Goal: Task Accomplishment & Management: Use online tool/utility

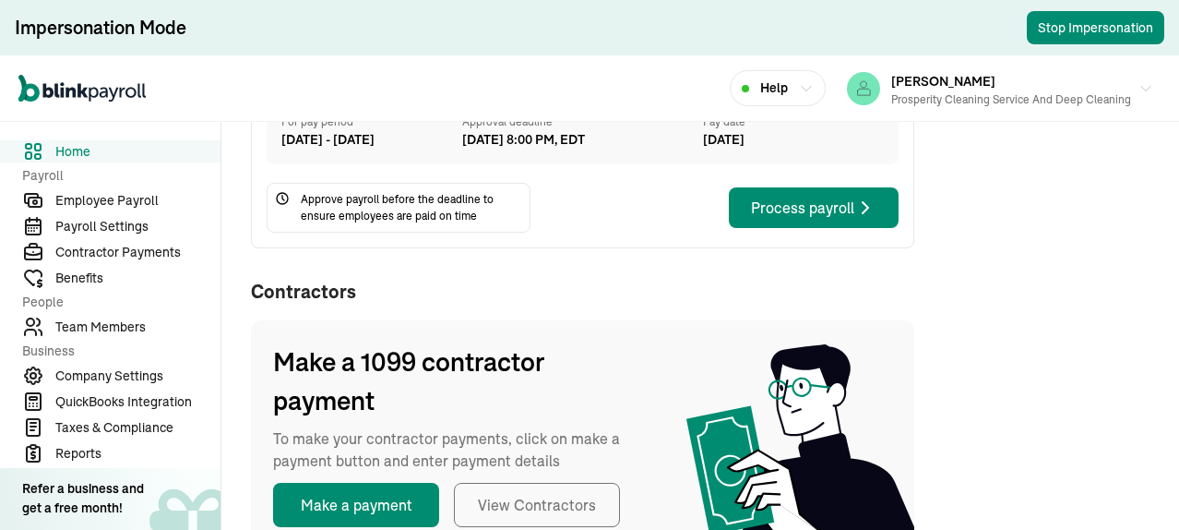
scroll to position [554, 0]
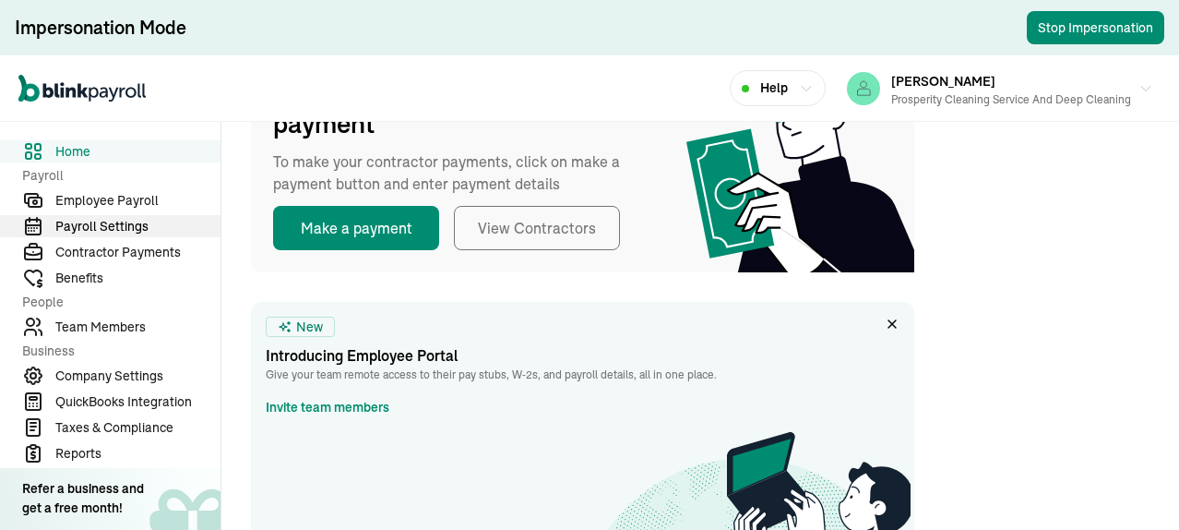
click at [129, 197] on span "Employee Payroll" at bounding box center [137, 200] width 165 height 19
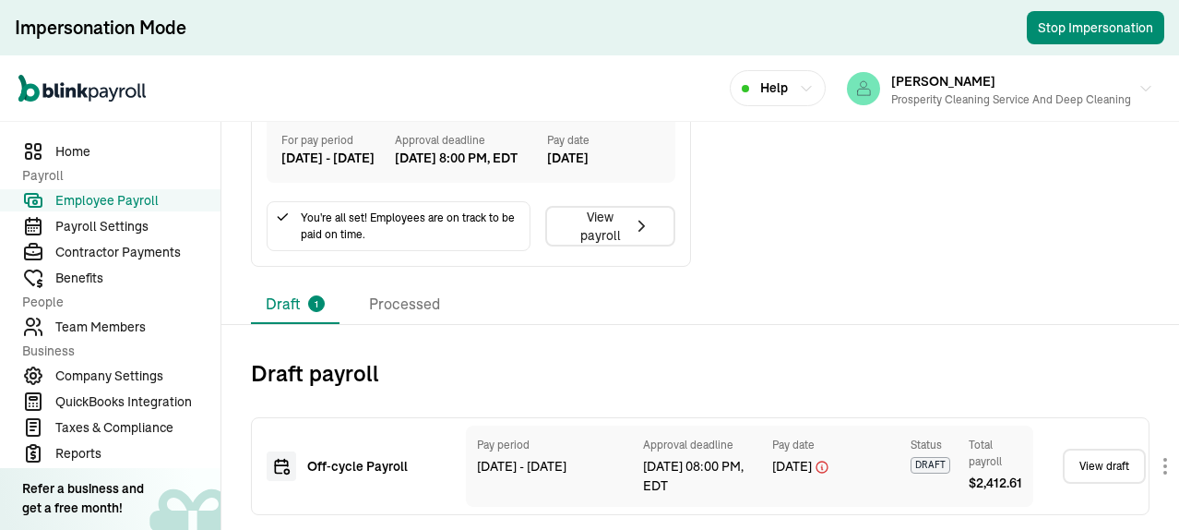
scroll to position [746, 0]
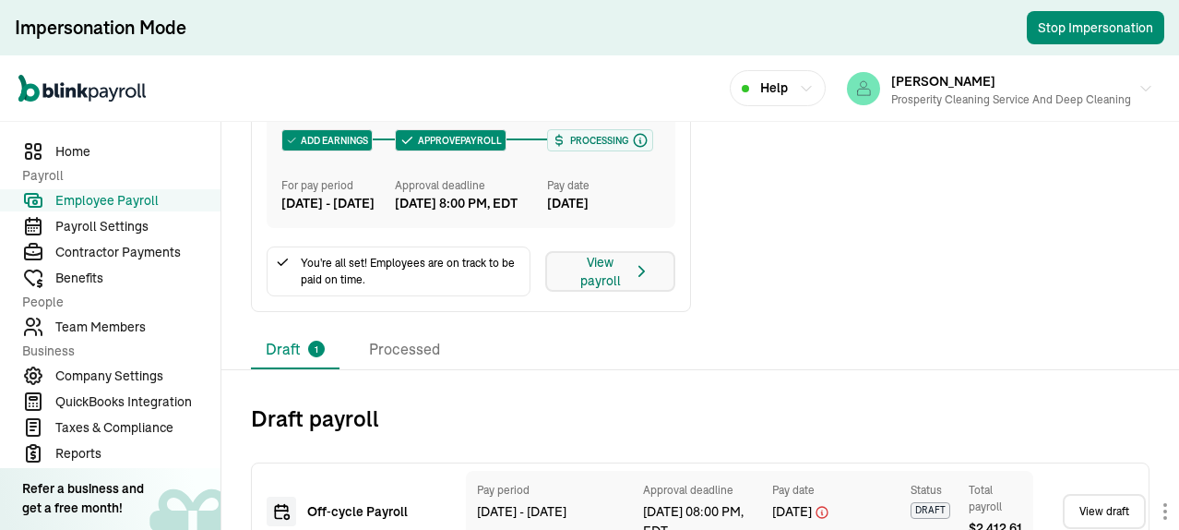
click at [604, 290] on div "View payroll" at bounding box center [610, 271] width 82 height 37
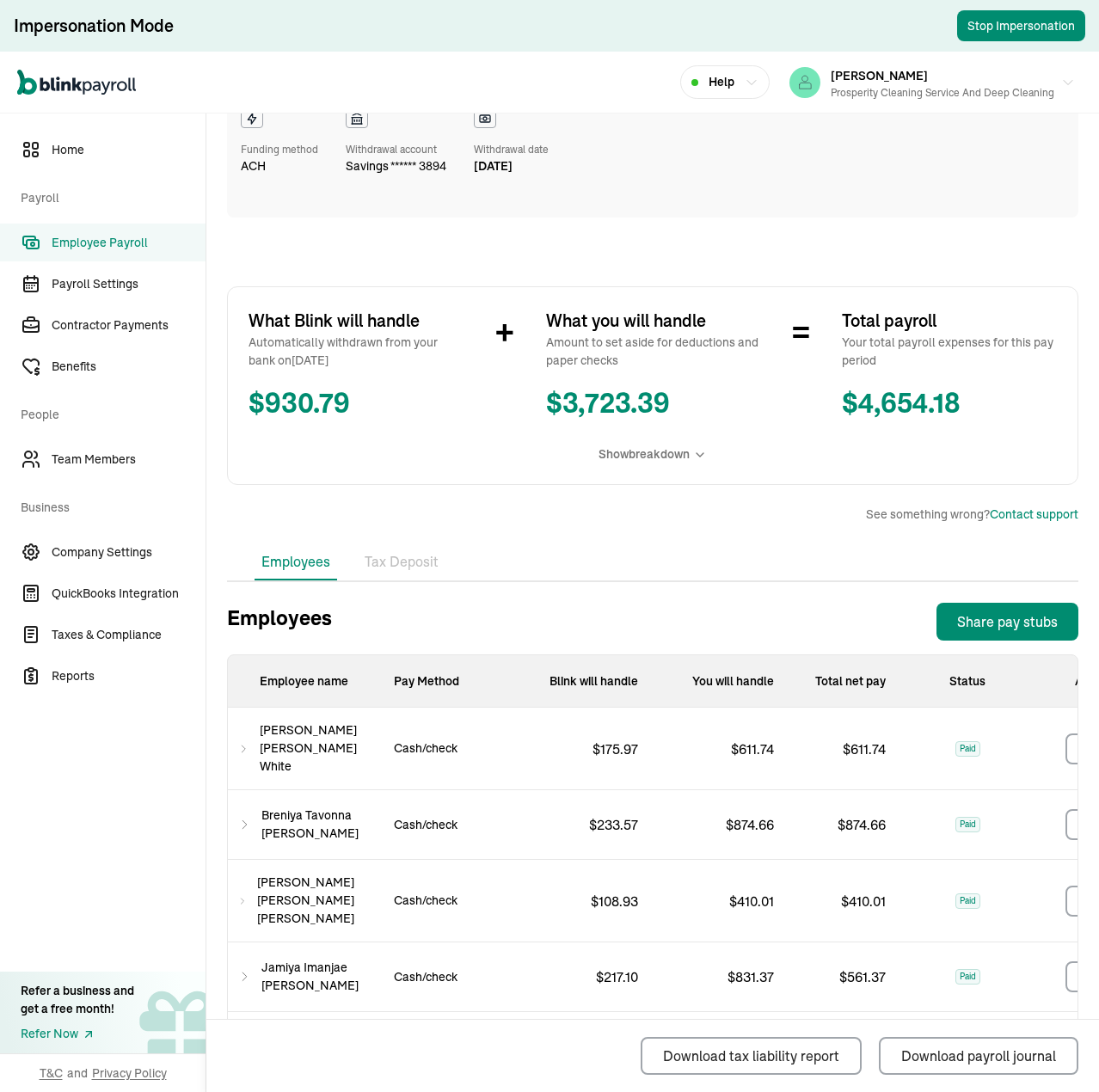
scroll to position [86, 0]
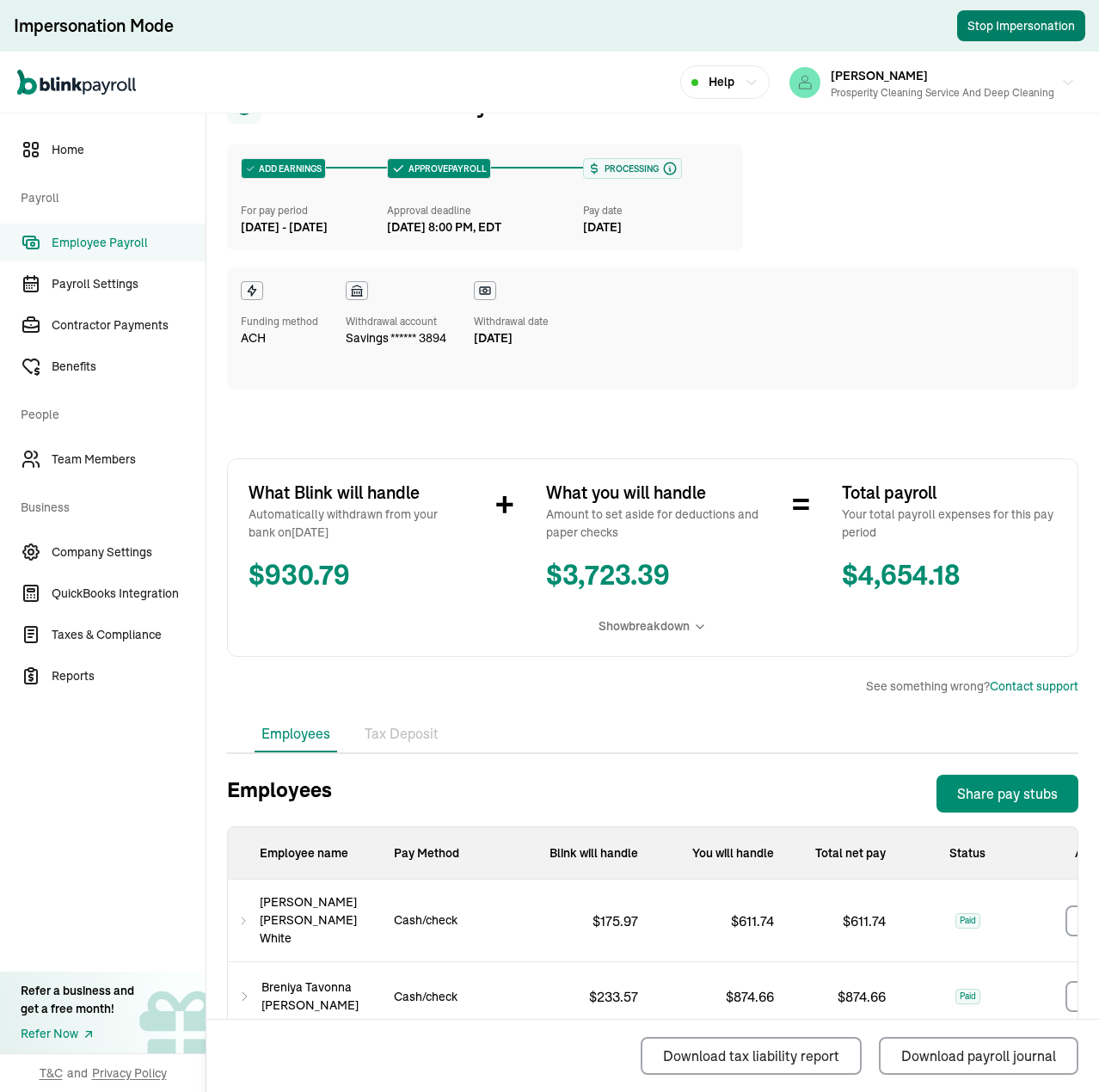
click at [978, 29] on button "Stop Impersonation" at bounding box center [1021, 25] width 128 height 31
